Goal: Task Accomplishment & Management: Manage account settings

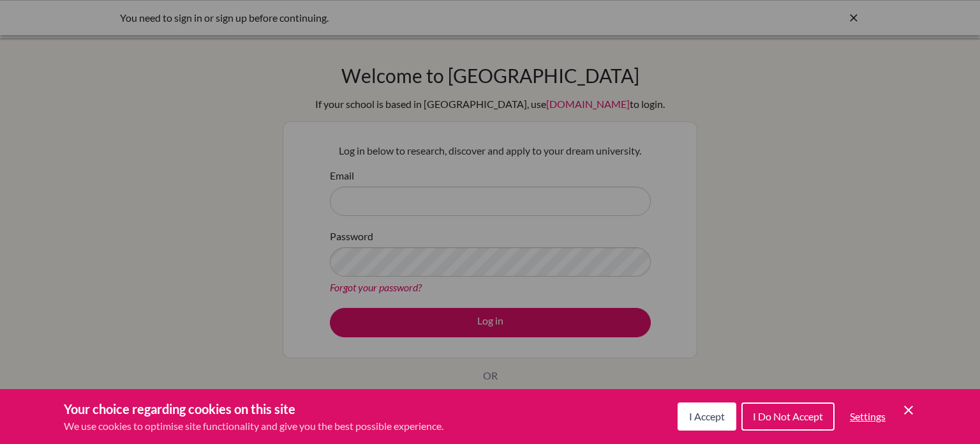
click at [906, 405] on icon "Cookie Control Close Icon" at bounding box center [908, 409] width 15 height 15
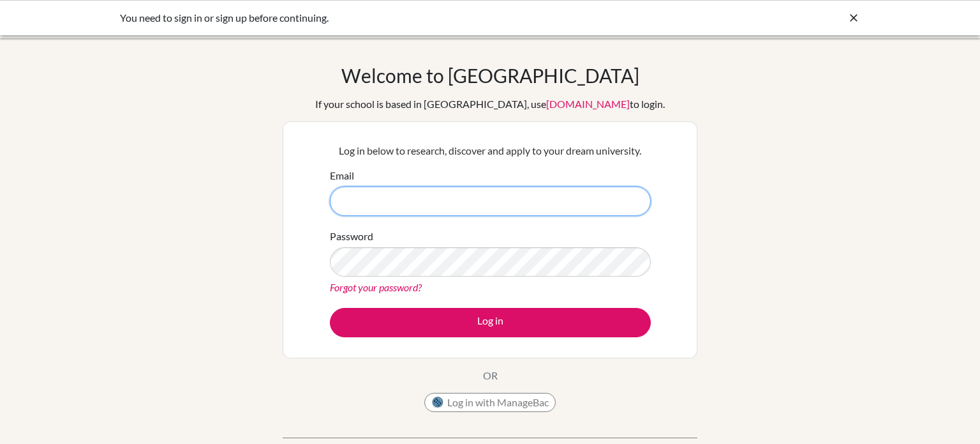
click at [455, 193] on input "Email" at bounding box center [490, 200] width 321 height 29
type input "remas.soltan@summitschool.ae"
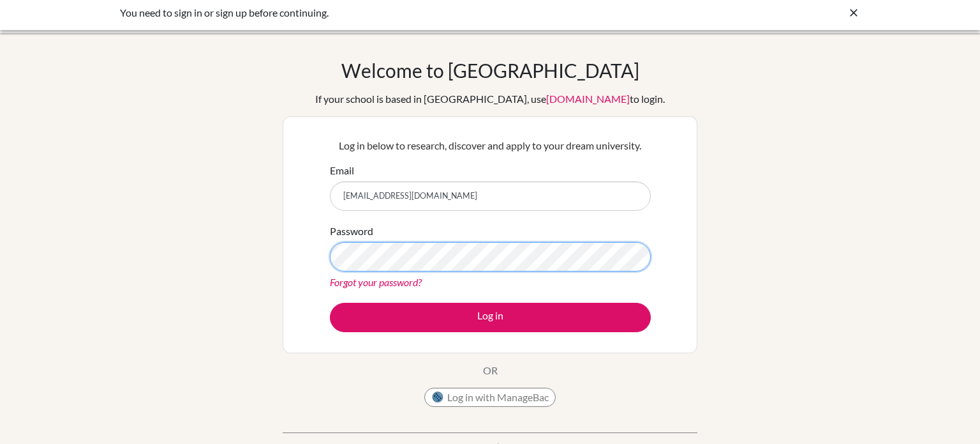
scroll to position [4, 0]
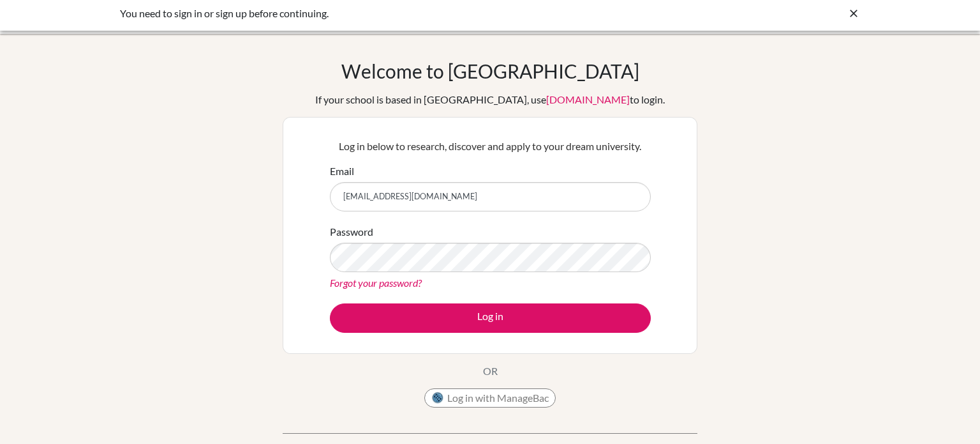
click at [388, 286] on link "Forgot your password?" at bounding box center [376, 282] width 92 height 12
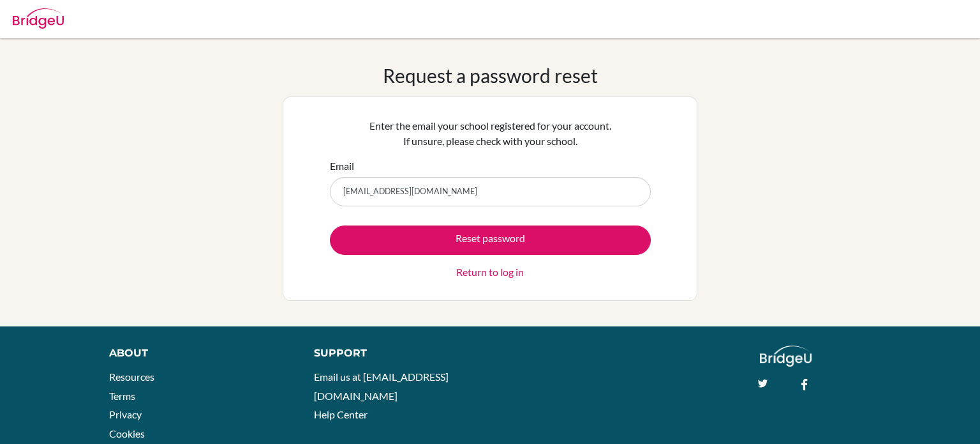
type input "[EMAIL_ADDRESS][DOMAIN_NAME]"
click at [330, 225] on button "Reset password" at bounding box center [490, 239] width 321 height 29
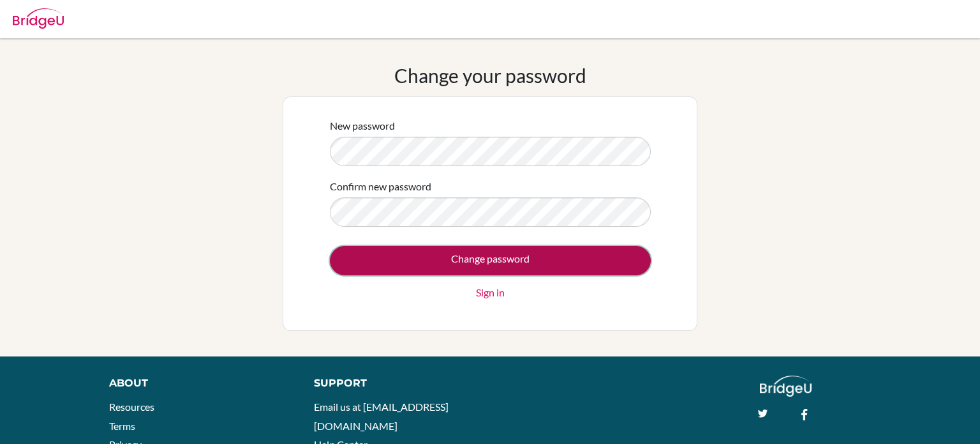
click at [416, 255] on input "Change password" at bounding box center [490, 260] width 321 height 29
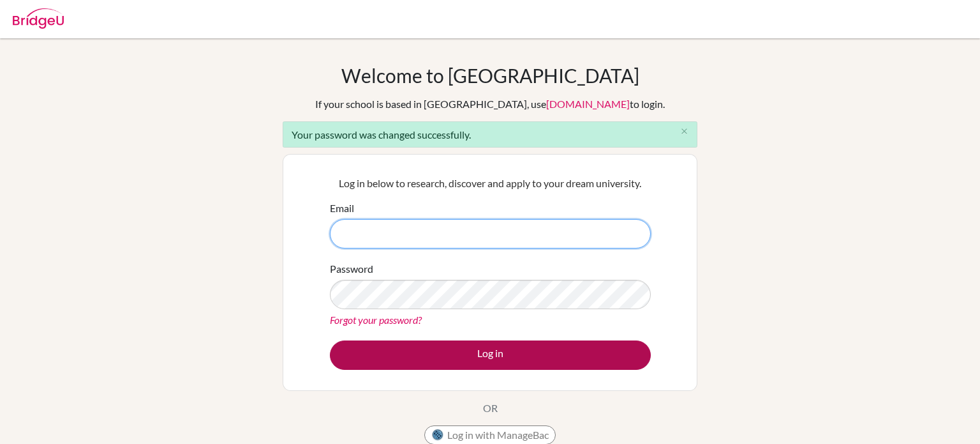
type input "[EMAIL_ADDRESS][DOMAIN_NAME]"
click at [449, 353] on button "Log in" at bounding box center [490, 354] width 321 height 29
